Goal: Check status: Check status

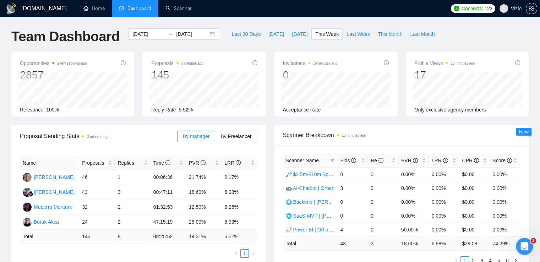
drag, startPoint x: 0, startPoint y: 184, endPoint x: 10, endPoint y: 59, distance: 125.7
click at [354, 33] on span "Last Week" at bounding box center [357, 34] width 23 height 8
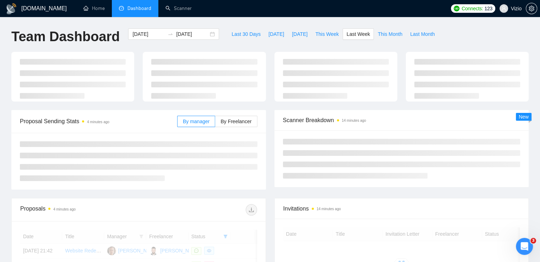
type input "2025-08-18"
type input "2025-08-24"
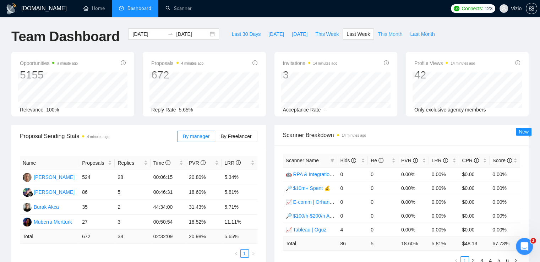
click at [378, 32] on span "This Month" at bounding box center [390, 34] width 24 height 8
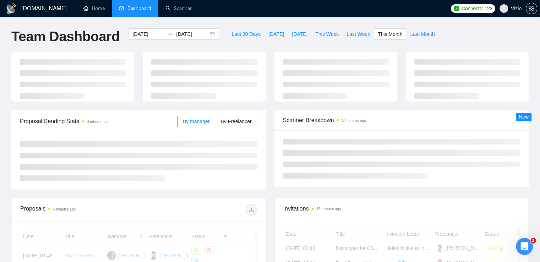
type input "2025-08-01"
type input "2025-08-31"
